Goal: Task Accomplishment & Management: Complete application form

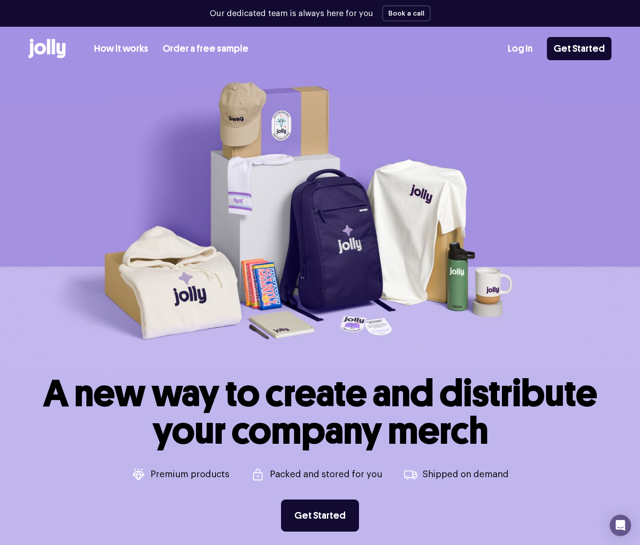
click at [111, 47] on link "How it works" at bounding box center [121, 48] width 54 height 15
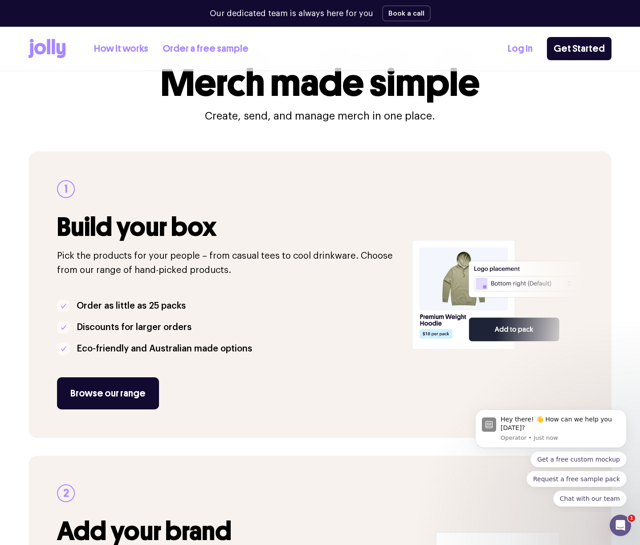
scroll to position [30, 0]
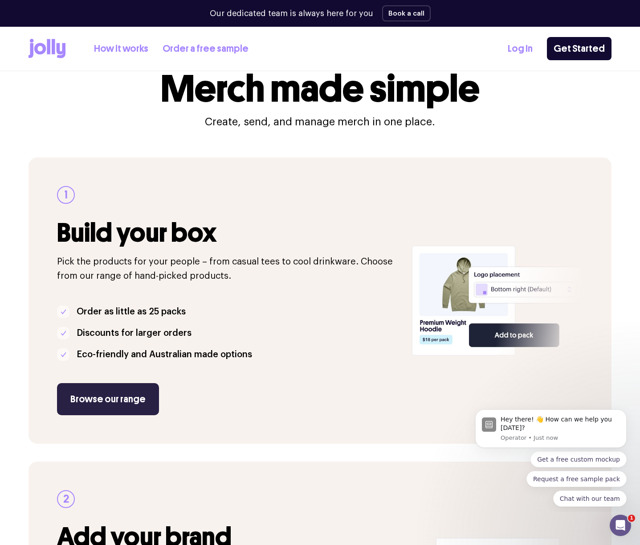
click at [114, 397] on link "Browse our range" at bounding box center [108, 399] width 102 height 32
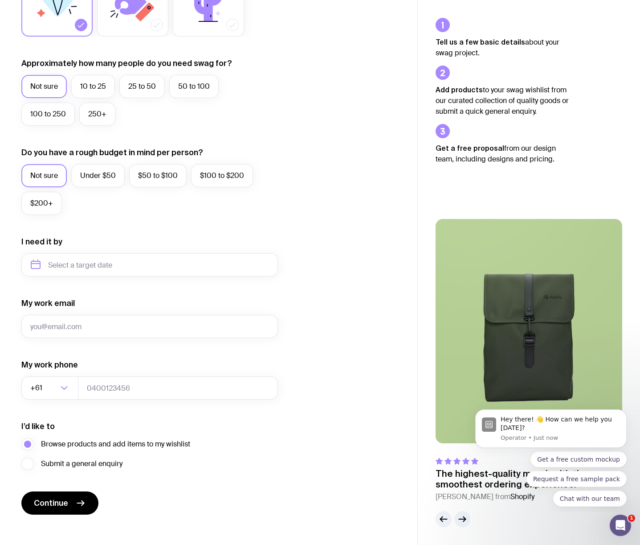
scroll to position [213, 0]
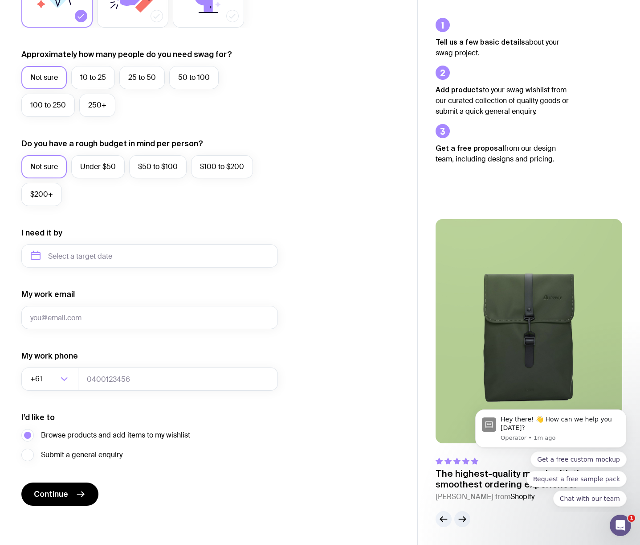
click at [464, 333] on img at bounding box center [529, 331] width 187 height 224
click at [462, 520] on icon "button" at bounding box center [462, 518] width 11 height 11
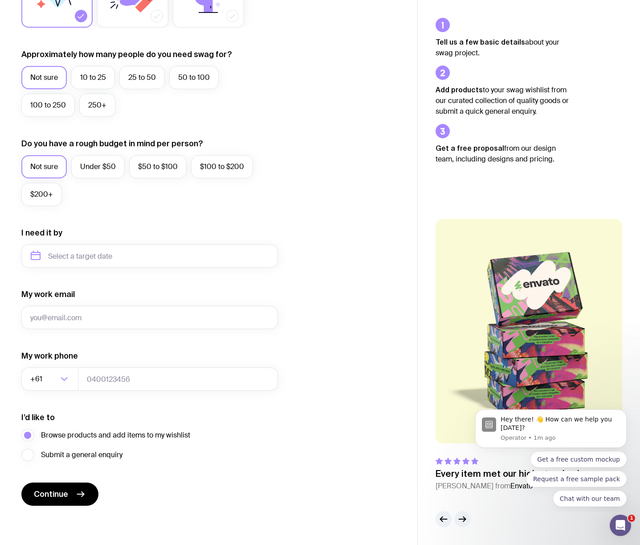
click at [463, 520] on icon "button" at bounding box center [462, 518] width 11 height 11
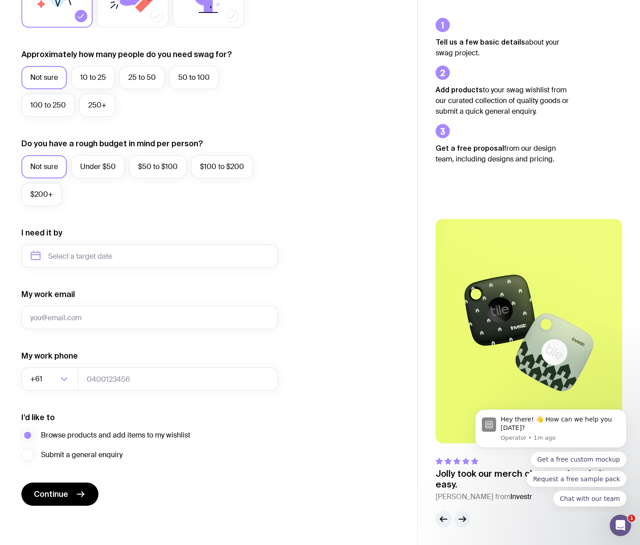
click at [463, 520] on icon "button" at bounding box center [462, 518] width 11 height 11
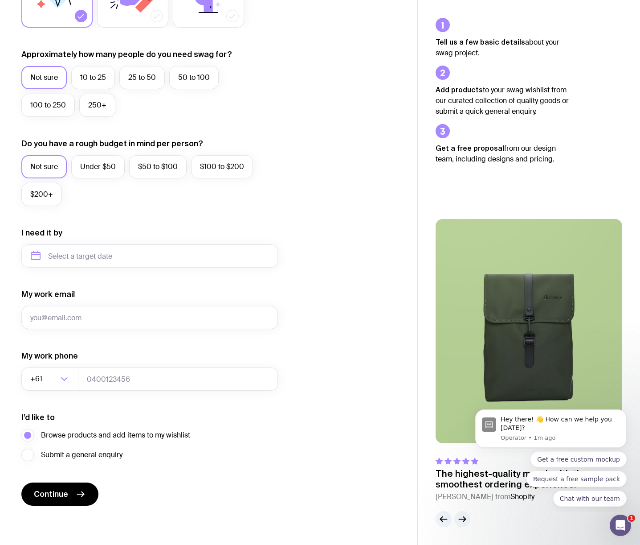
click at [463, 520] on icon "button" at bounding box center [462, 518] width 11 height 11
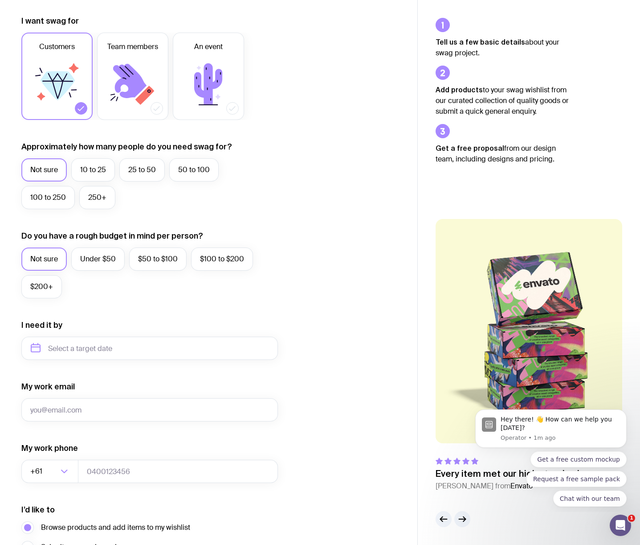
scroll to position [122, 0]
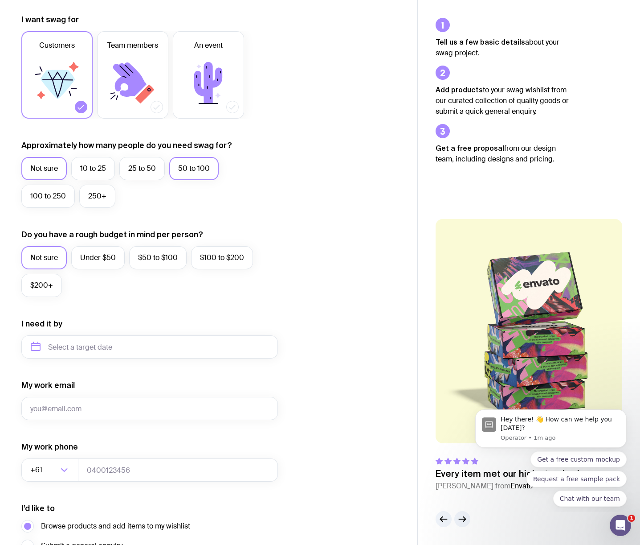
click at [198, 175] on label "50 to 100" at bounding box center [193, 168] width 49 height 23
click at [0, 0] on input "50 to 100" at bounding box center [0, 0] width 0 height 0
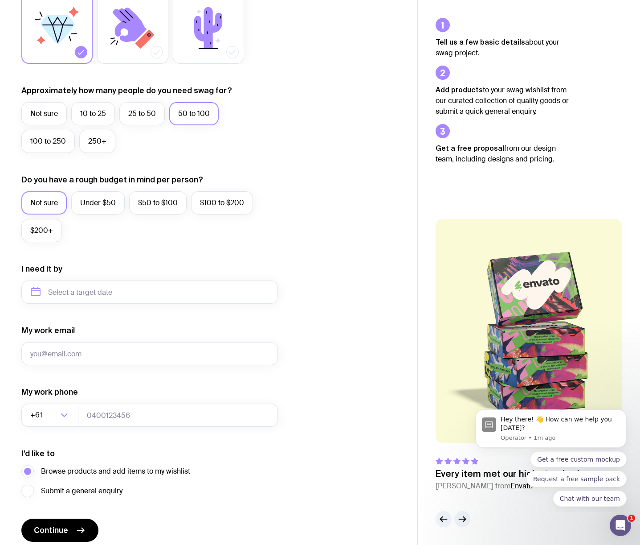
scroll to position [213, 0]
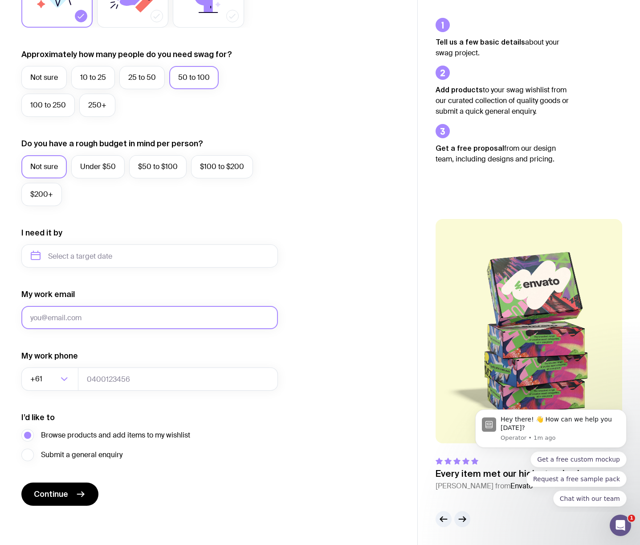
click at [86, 317] on input "My work email" at bounding box center [149, 317] width 257 height 23
click at [112, 356] on div "My work phone +61 Loading..." at bounding box center [149, 370] width 257 height 40
click at [102, 319] on input "My work email" at bounding box center [149, 317] width 257 height 23
type input "[EMAIL_ADDRESS][PERSON_NAME][DOMAIN_NAME]"
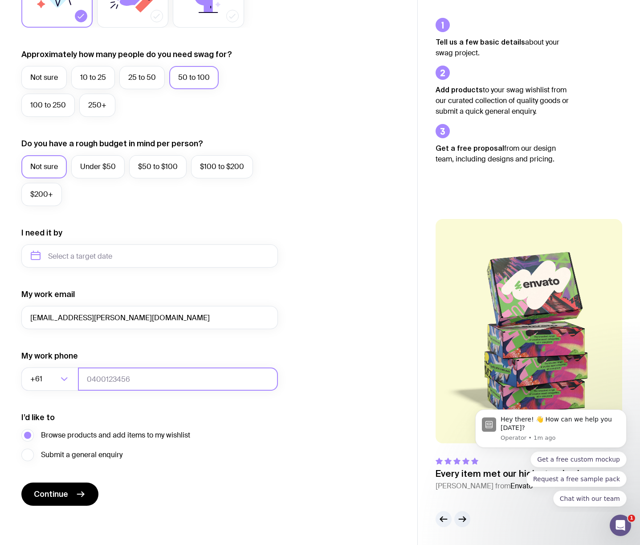
click at [117, 378] on input "tel" at bounding box center [178, 378] width 200 height 23
type input "0459522510"
click at [89, 419] on div "I’d like to Browse products and add items to my wishlist Submit a general enqui…" at bounding box center [149, 436] width 257 height 49
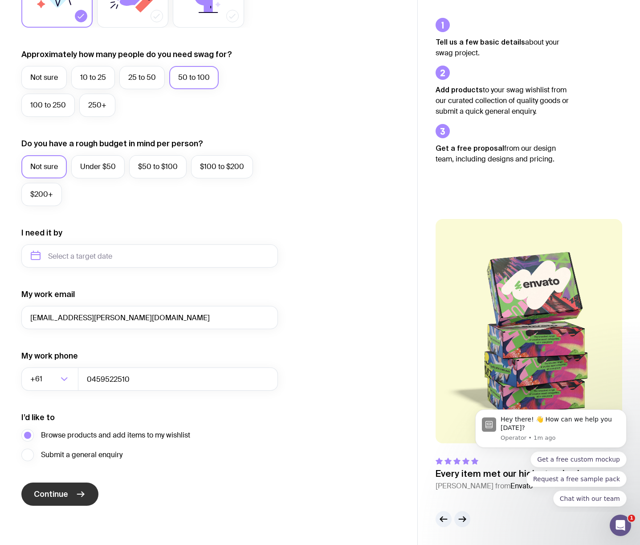
click at [80, 490] on icon "submit" at bounding box center [80, 494] width 11 height 11
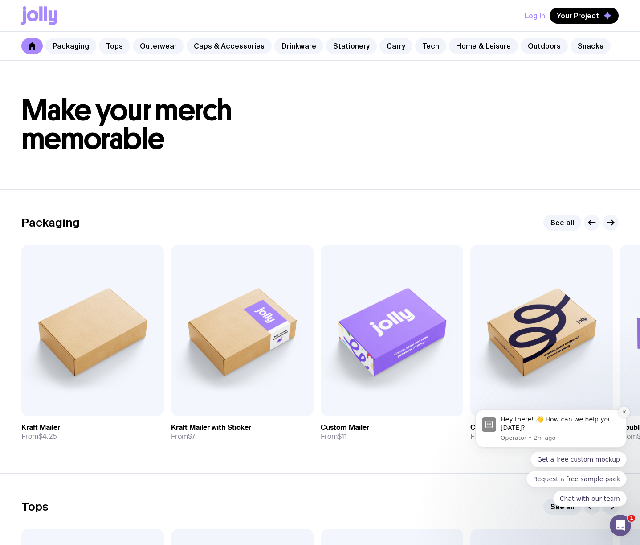
click at [625, 414] on icon "Dismiss notification" at bounding box center [624, 411] width 5 height 5
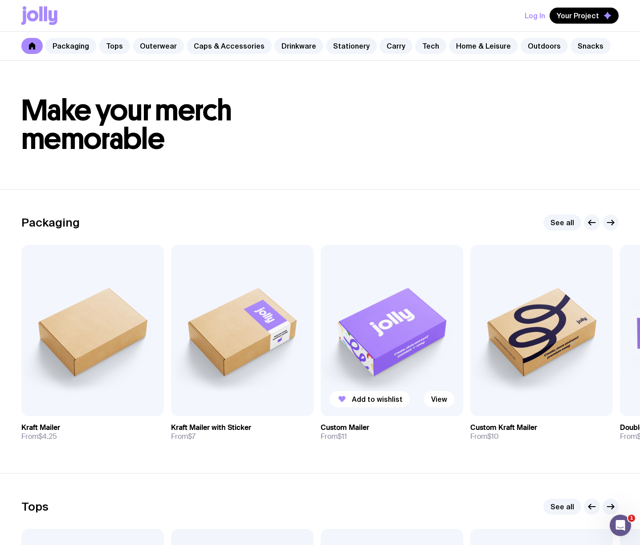
click at [369, 372] on img at bounding box center [392, 330] width 143 height 171
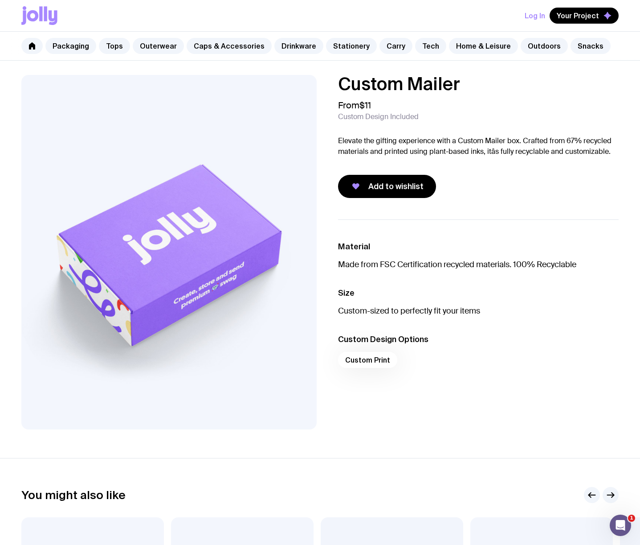
click at [173, 223] on img at bounding box center [169, 252] width 296 height 354
click at [73, 45] on link "Packaging" at bounding box center [70, 46] width 51 height 16
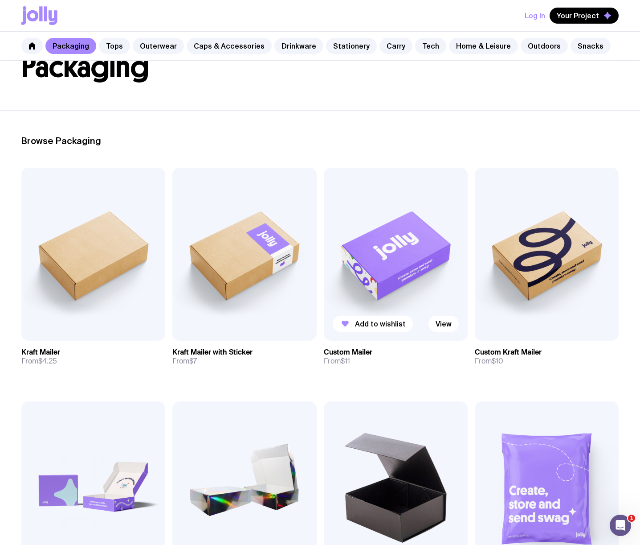
scroll to position [67, 0]
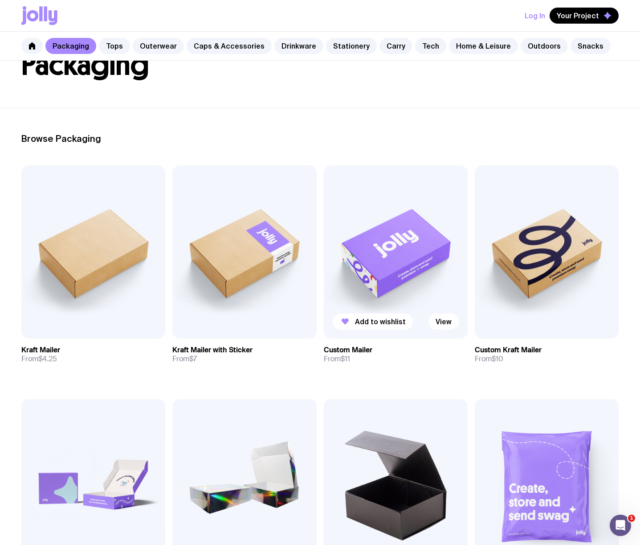
click at [390, 267] on img at bounding box center [396, 251] width 144 height 173
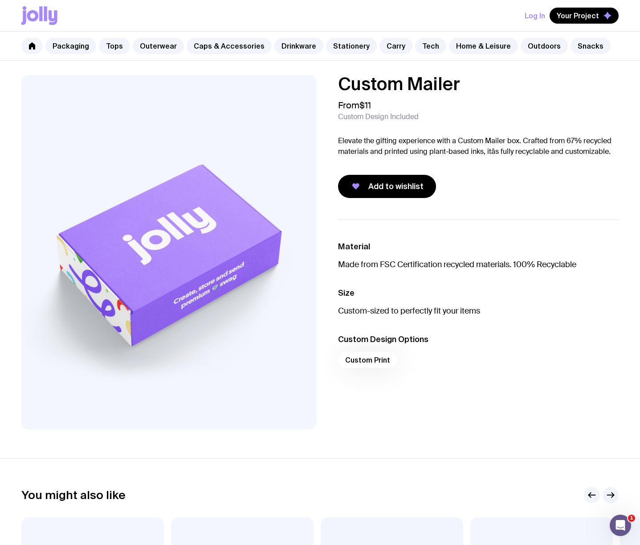
scroll to position [2, 0]
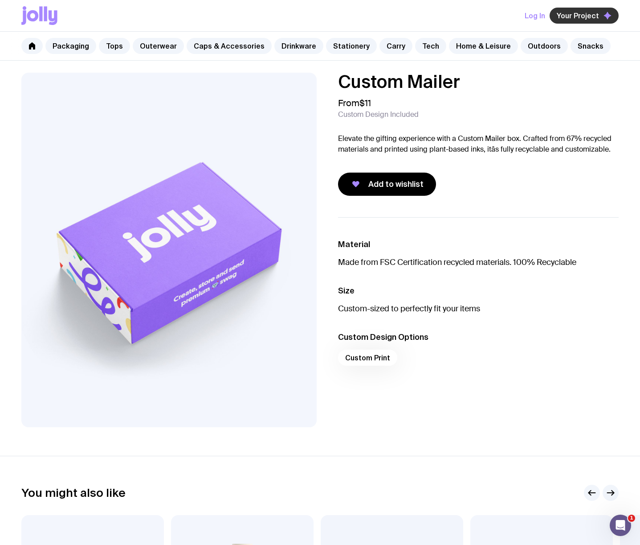
click at [585, 14] on span "Your Project" at bounding box center [578, 15] width 42 height 9
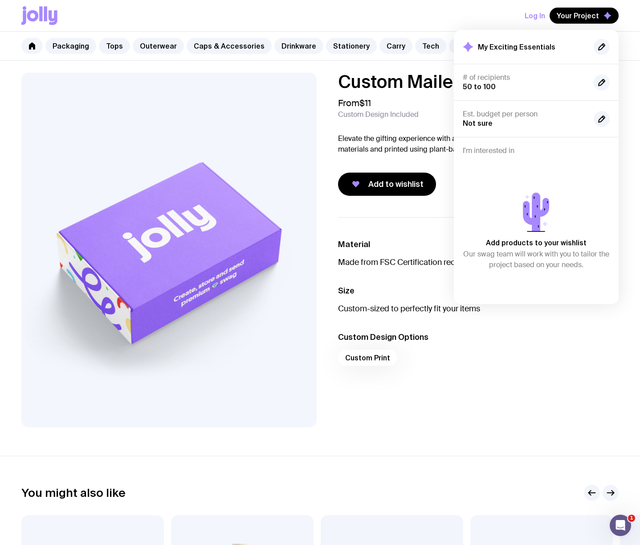
click at [533, 240] on p "Add products to your wishlist" at bounding box center [536, 242] width 101 height 11
click at [388, 187] on span "Add to wishlist" at bounding box center [396, 184] width 55 height 11
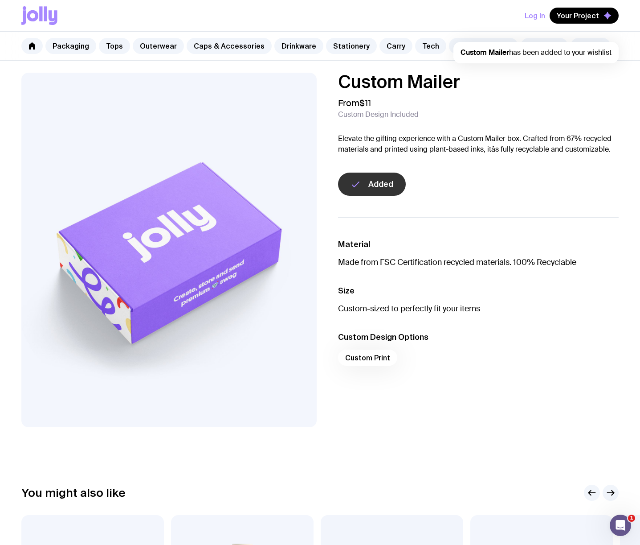
scroll to position [0, 0]
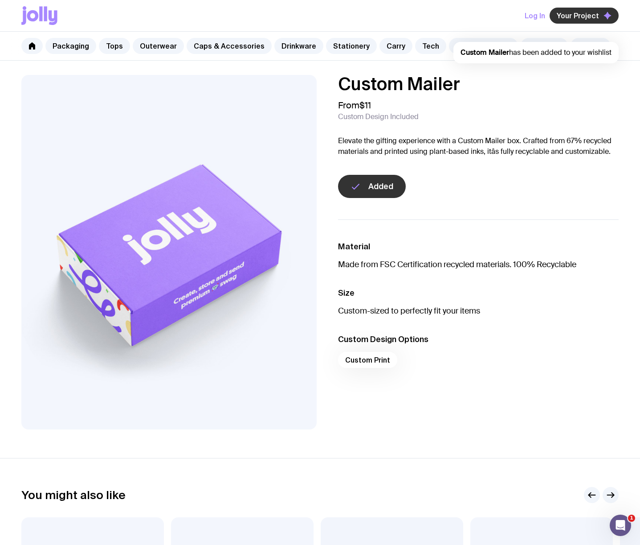
click at [577, 21] on button "Your Project" at bounding box center [584, 16] width 69 height 16
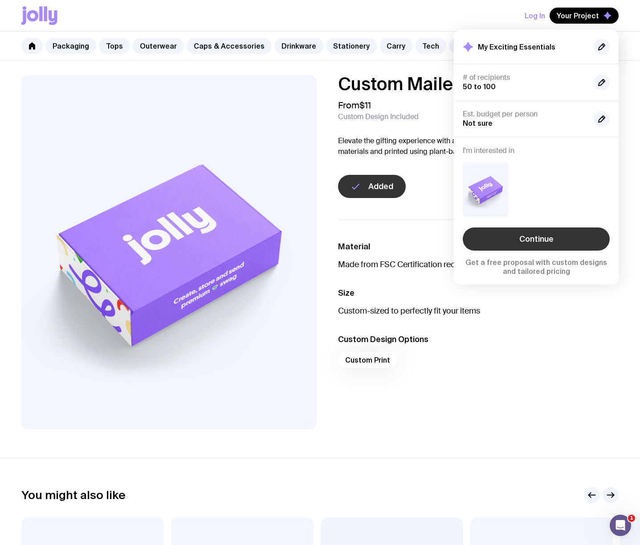
click at [553, 241] on link "Continue" at bounding box center [536, 238] width 147 height 23
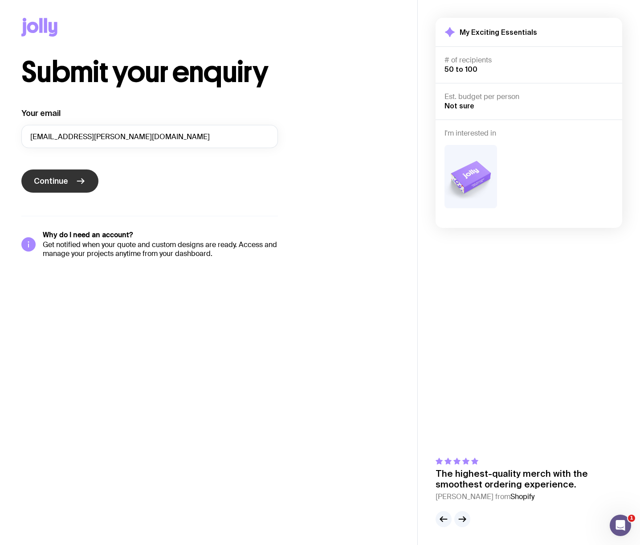
click at [75, 183] on icon "submit" at bounding box center [80, 181] width 11 height 11
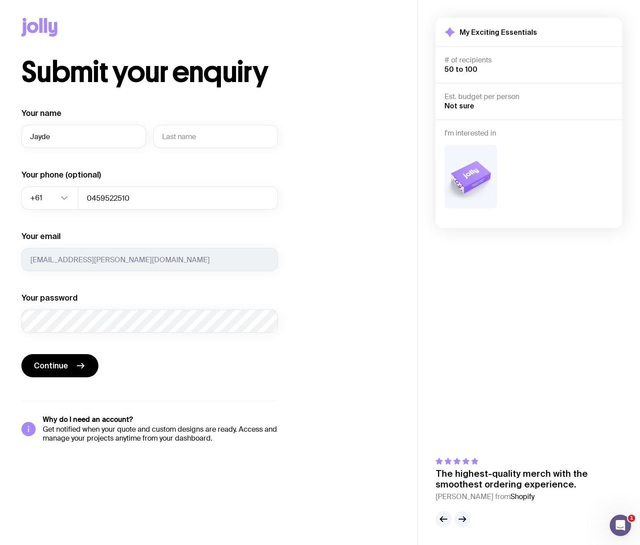
type input "Jayde"
type input "[PERSON_NAME]"
click at [98, 279] on div "Your name [PERSON_NAME] Your phone (optional) +61 Loading... 0459522510 Your em…" at bounding box center [149, 220] width 257 height 225
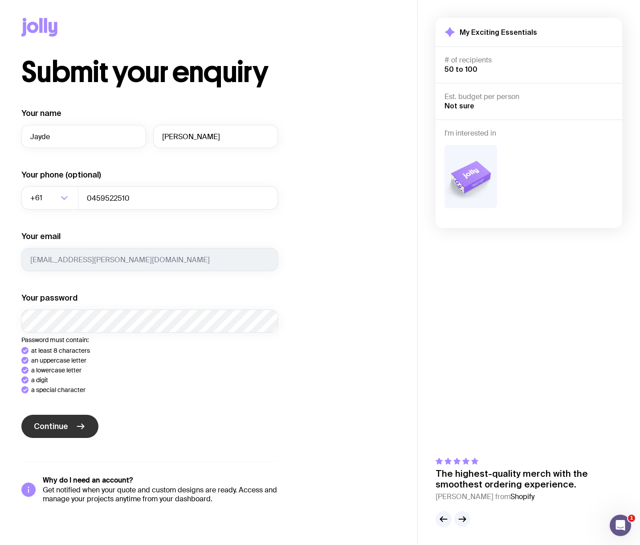
click at [57, 422] on div "Your name [PERSON_NAME] Your phone (optional) +61 Loading... 0459522510 Your em…" at bounding box center [149, 305] width 257 height 395
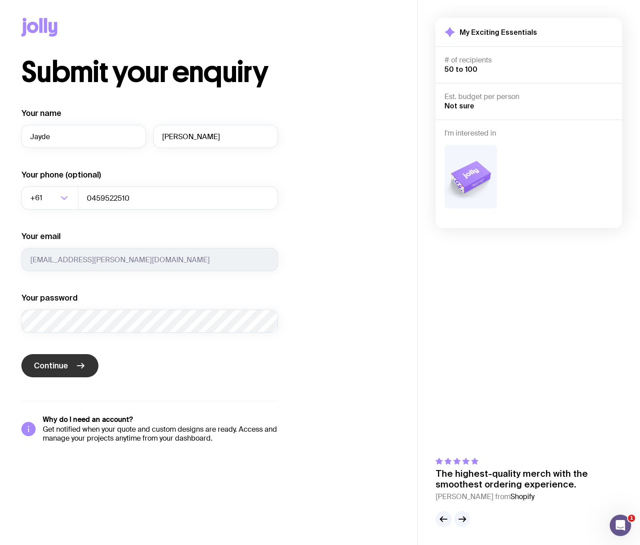
click at [68, 371] on button "Continue" at bounding box center [59, 365] width 77 height 23
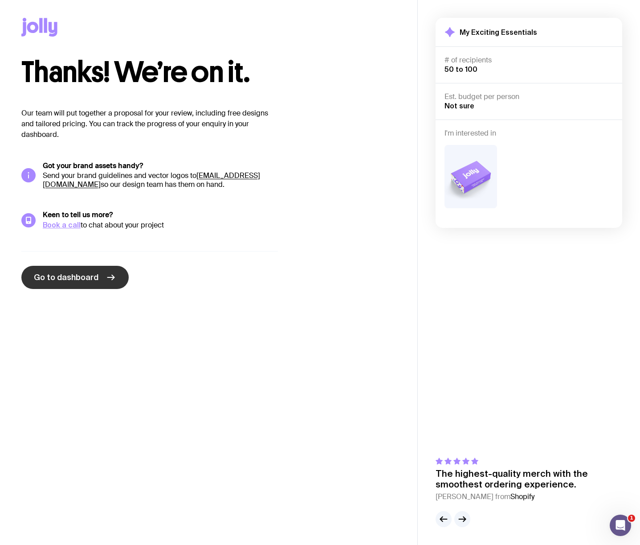
click at [121, 278] on link "Go to dashboard" at bounding box center [74, 277] width 107 height 23
